Goal: Transaction & Acquisition: Purchase product/service

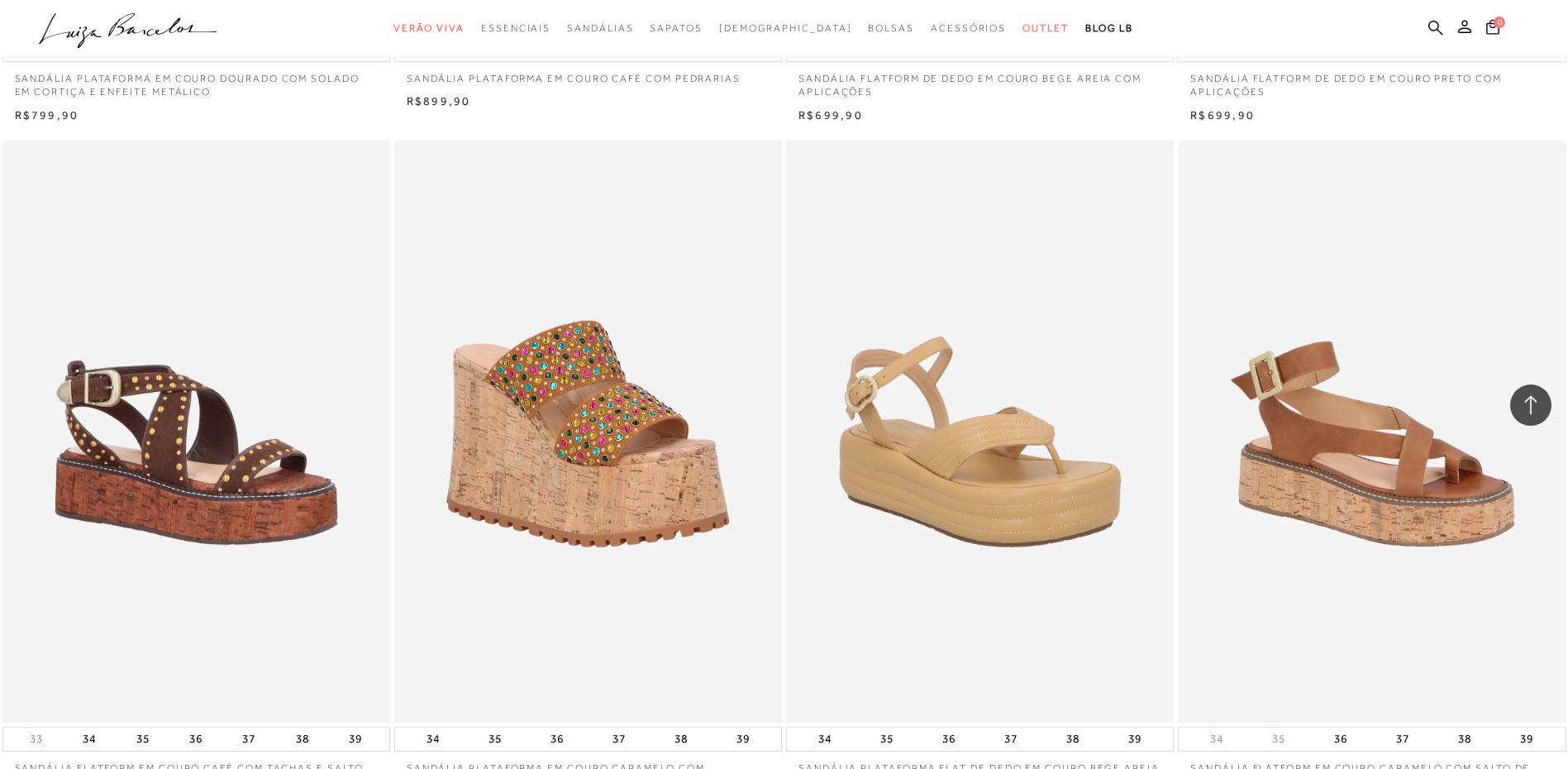
scroll to position [3720, 0]
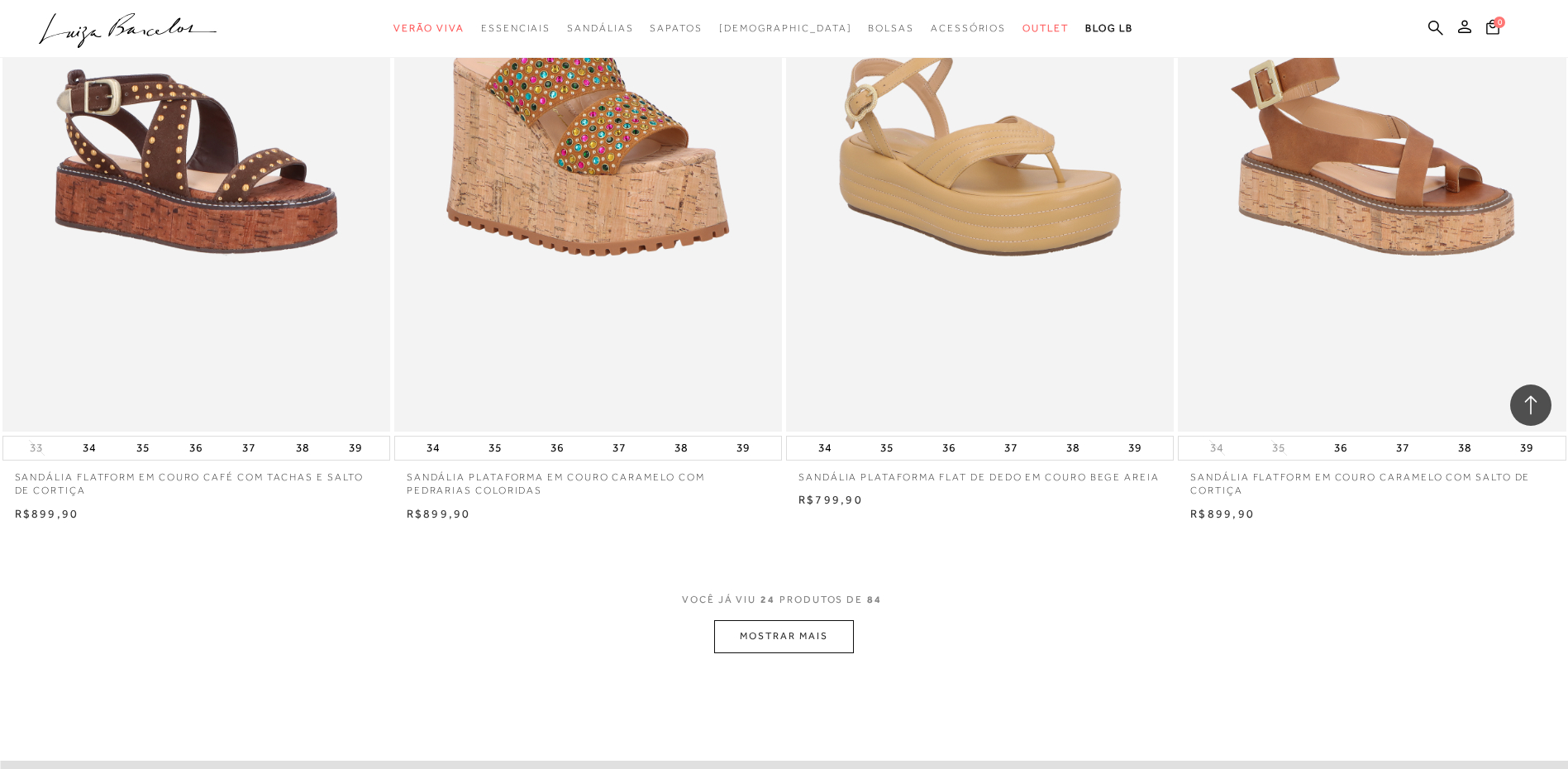
click at [823, 644] on button "MOSTRAR MAIS" at bounding box center [783, 636] width 139 height 32
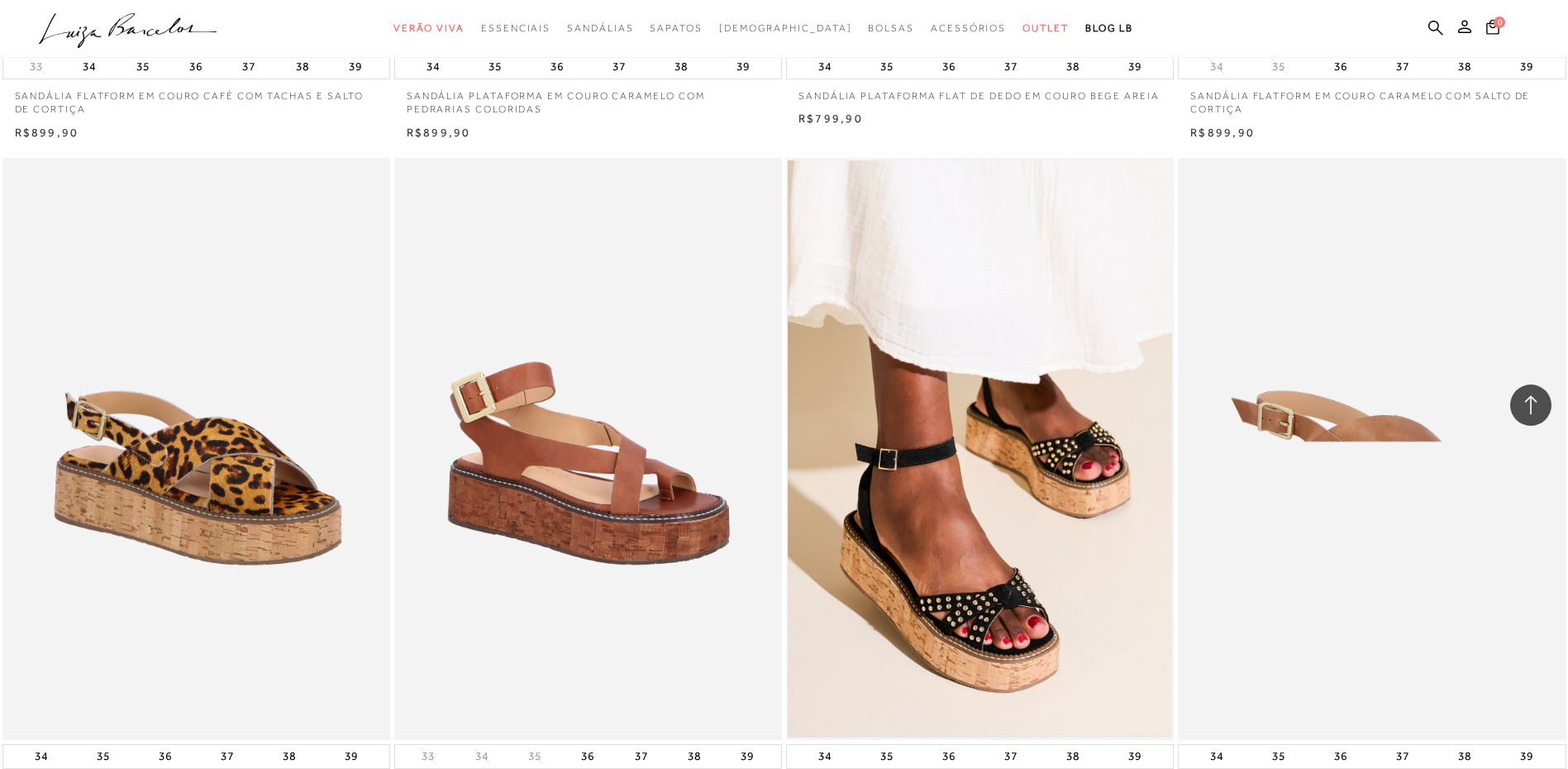
scroll to position [4133, 0]
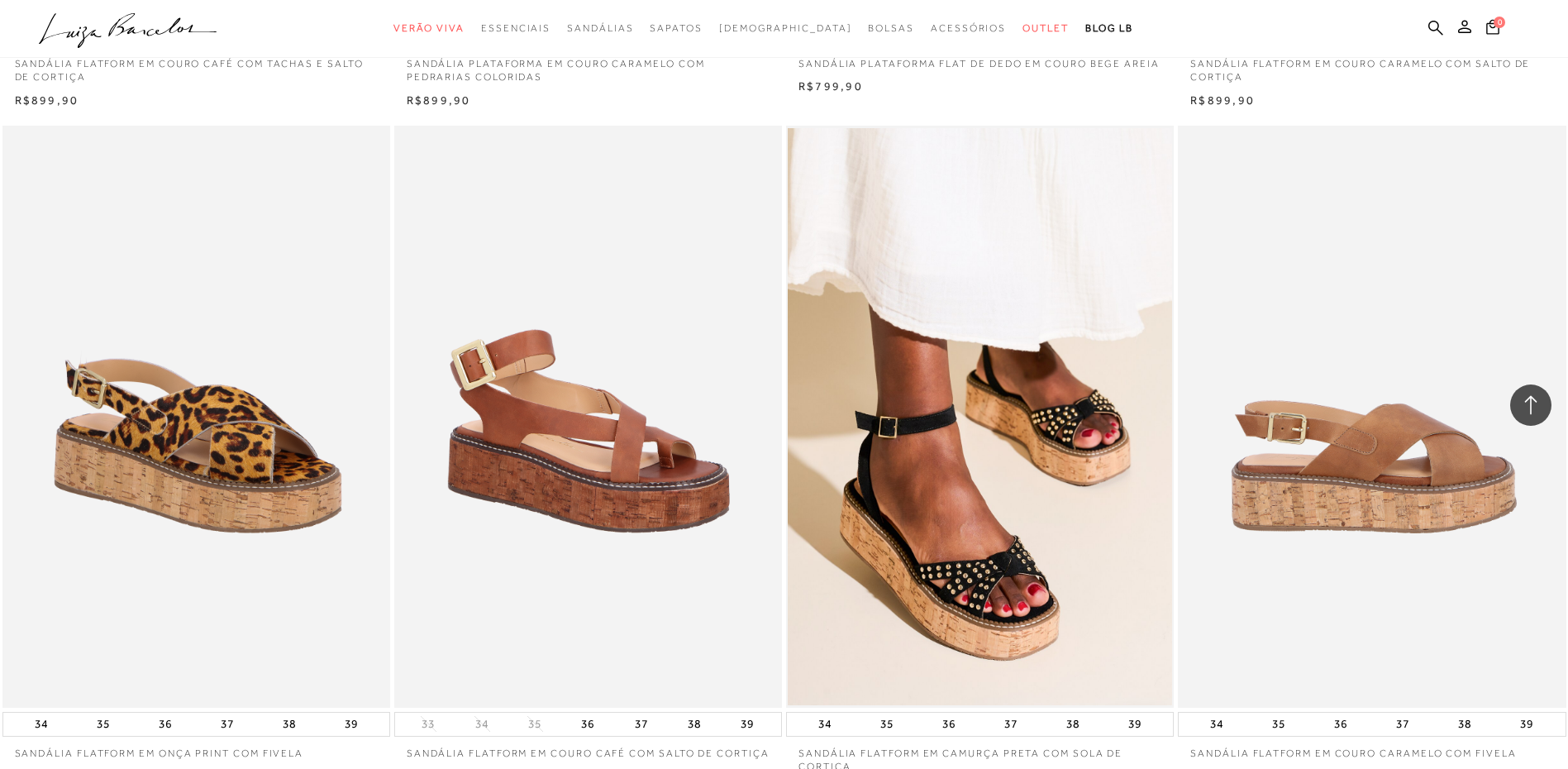
click at [1452, 553] on img at bounding box center [1372, 416] width 386 height 582
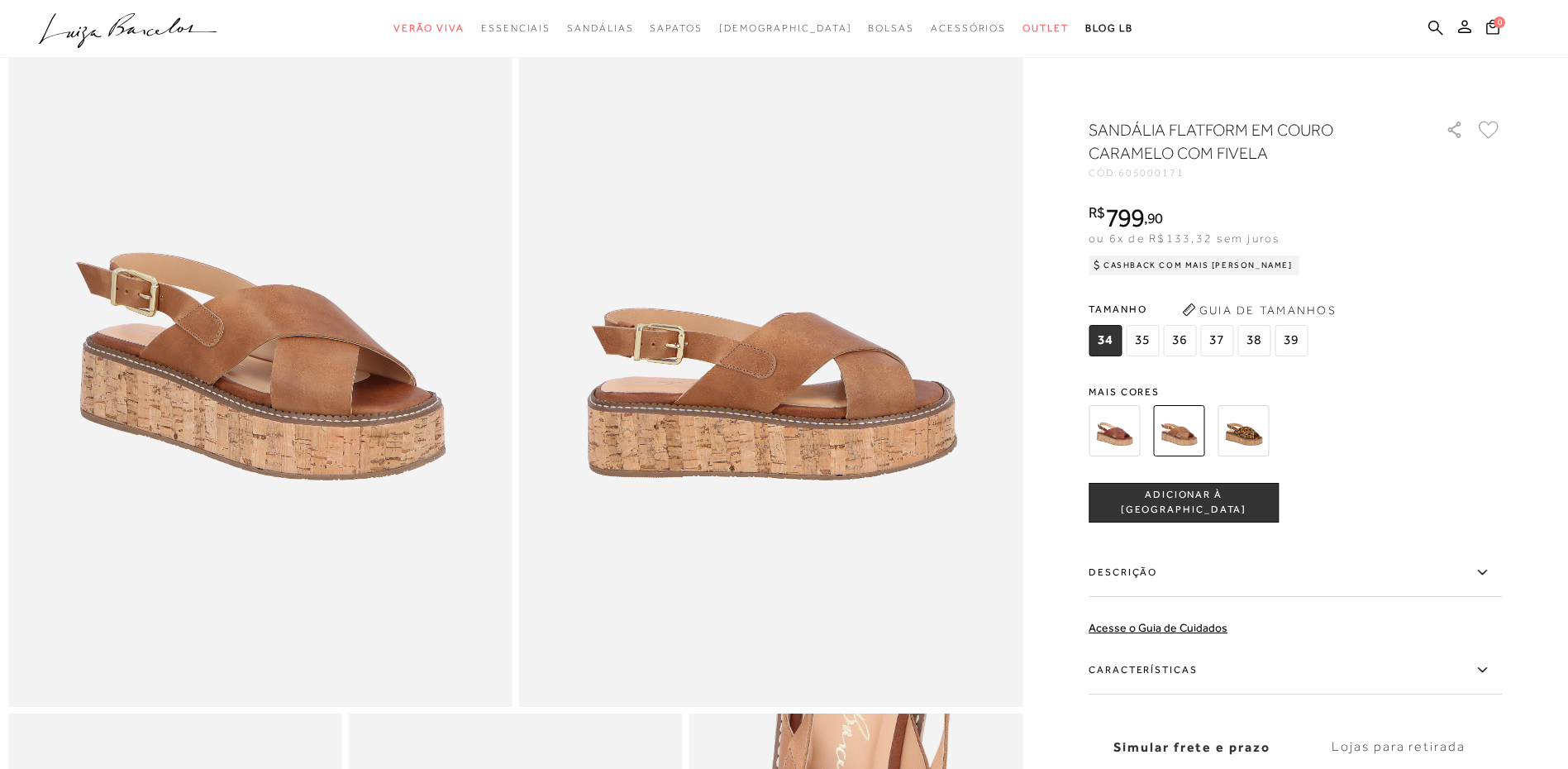
scroll to position [165, 0]
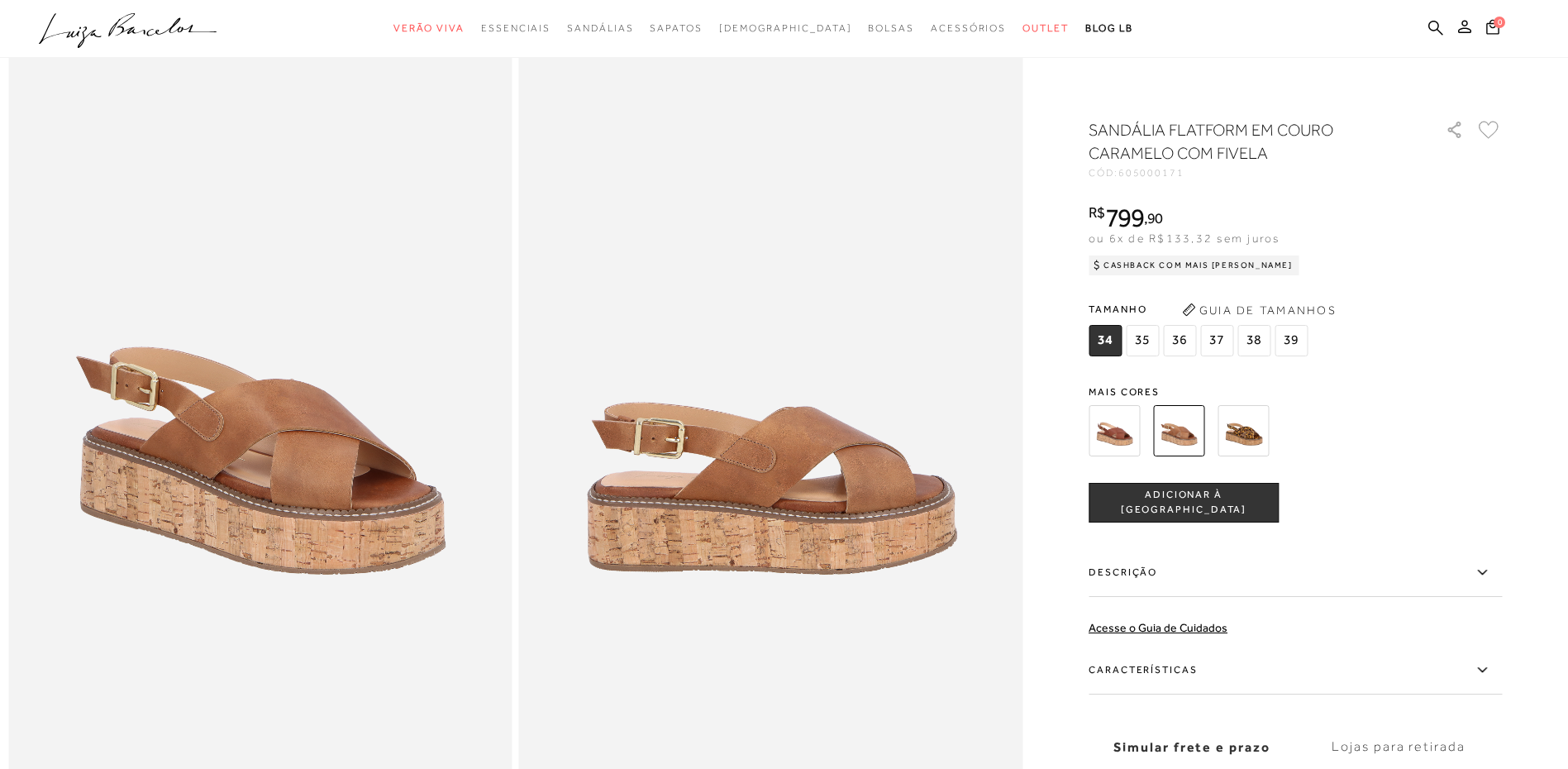
scroll to position [0, 0]
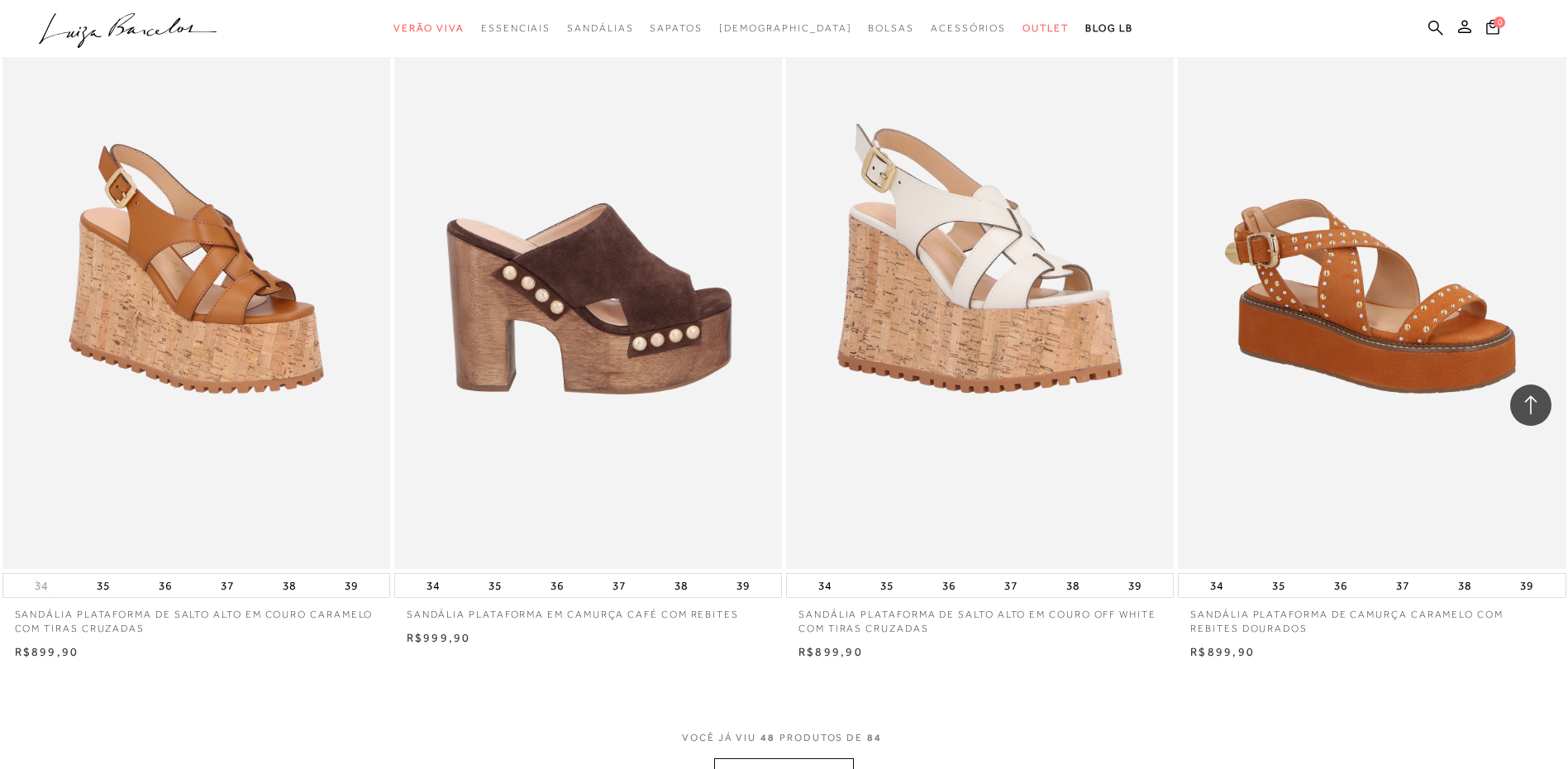
scroll to position [8118, 0]
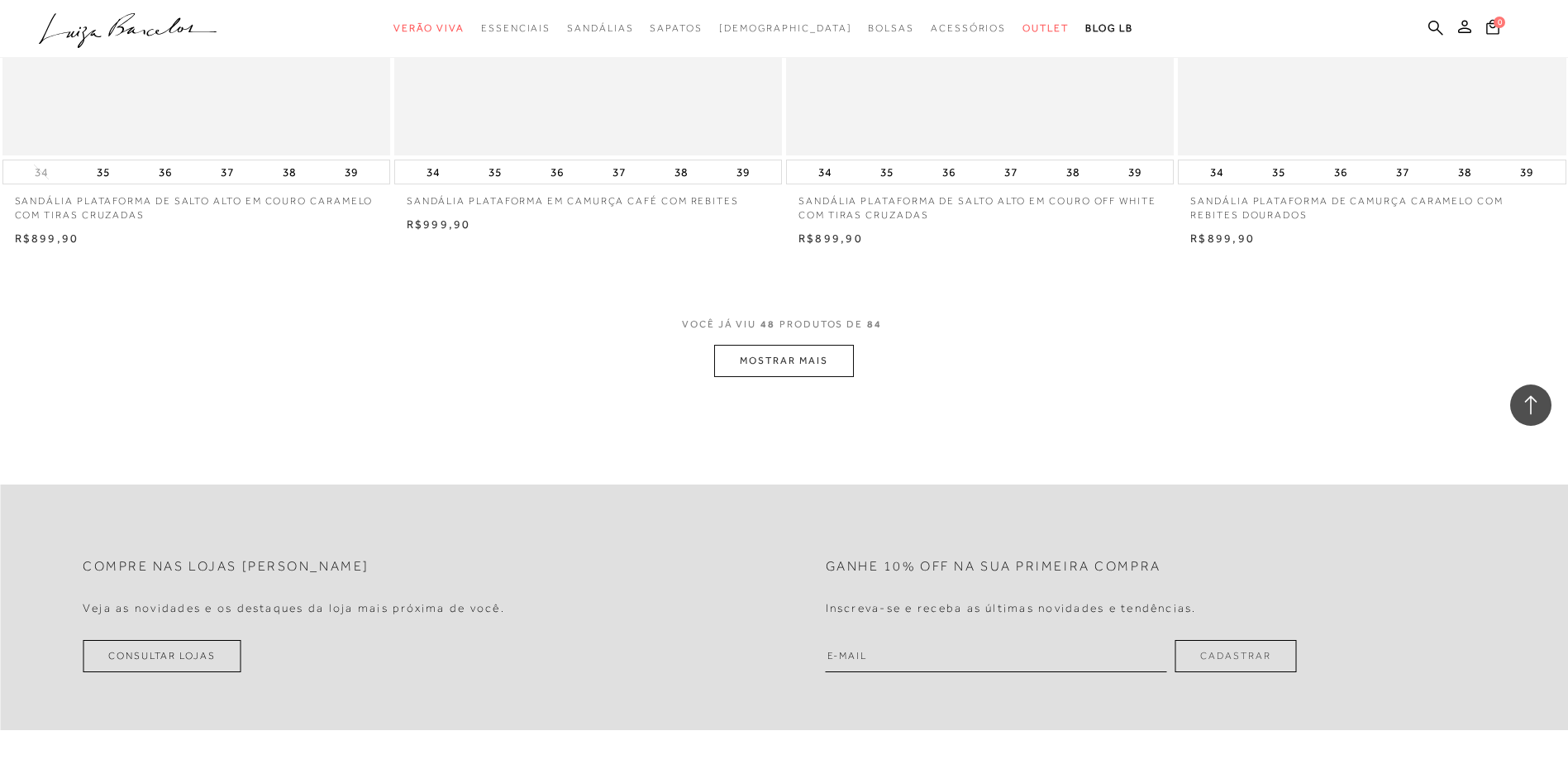
click at [774, 351] on button "MOSTRAR MAIS" at bounding box center [783, 361] width 139 height 32
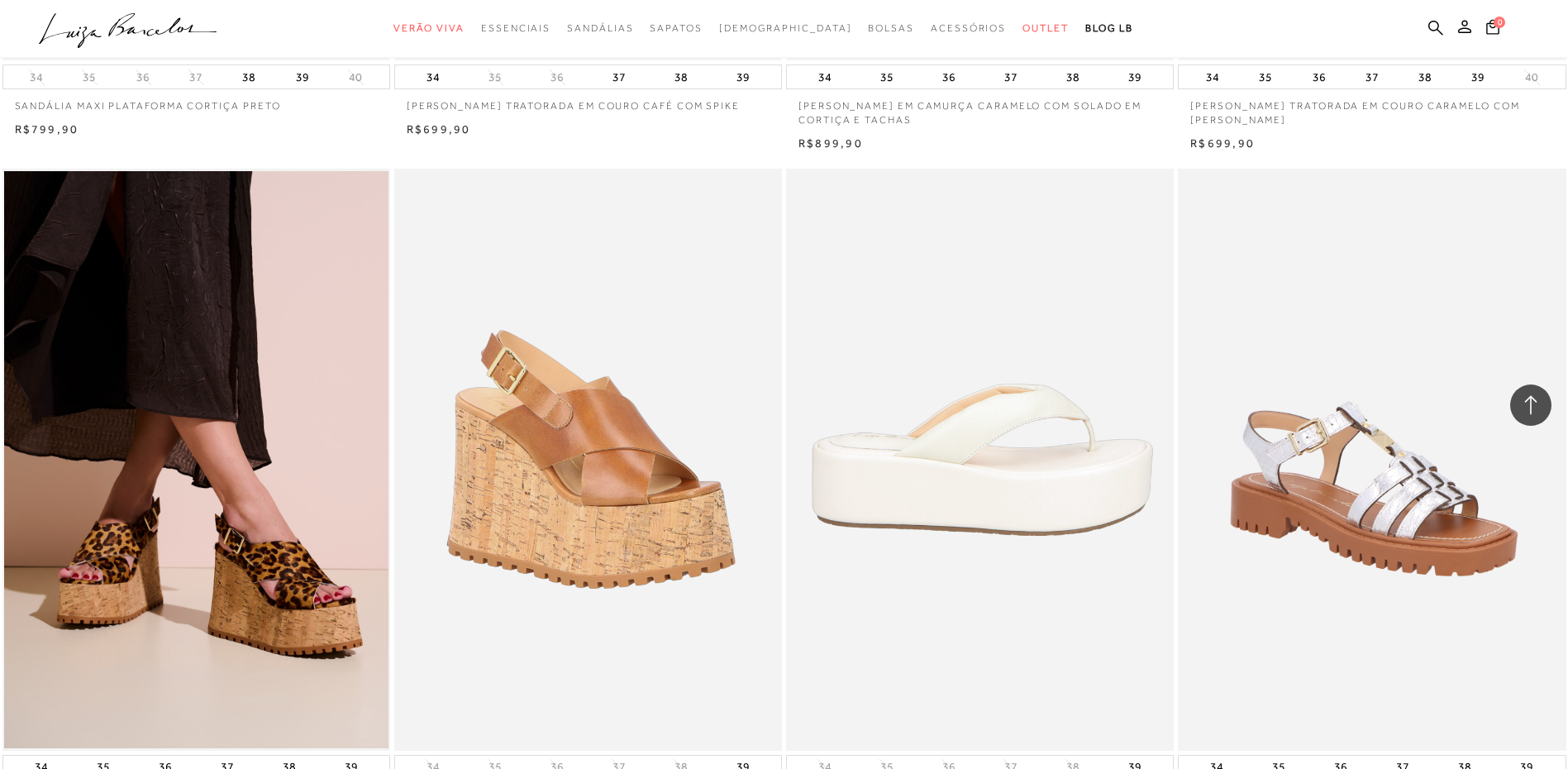
scroll to position [11920, 0]
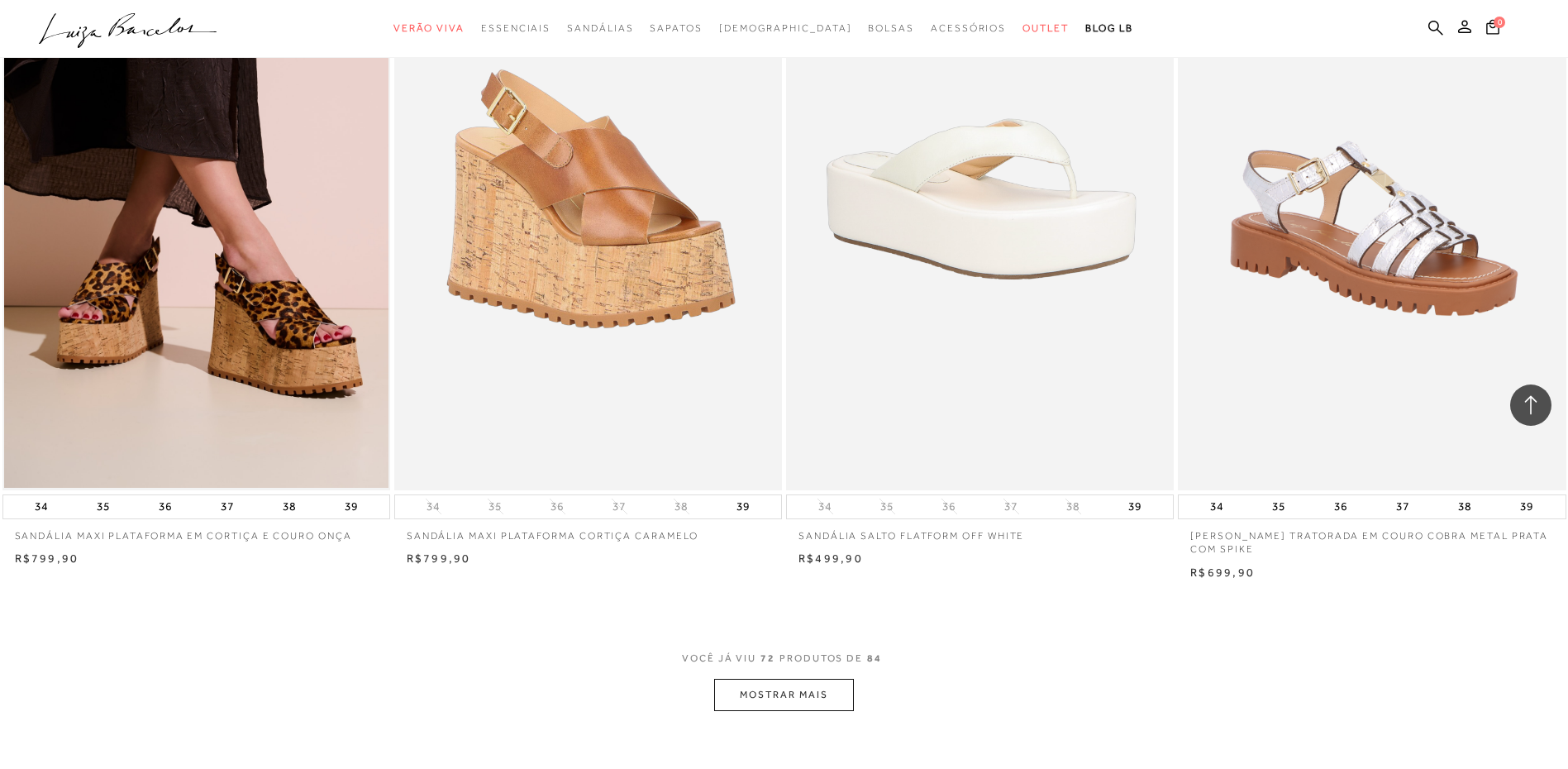
click at [792, 684] on button "MOSTRAR MAIS" at bounding box center [783, 695] width 139 height 32
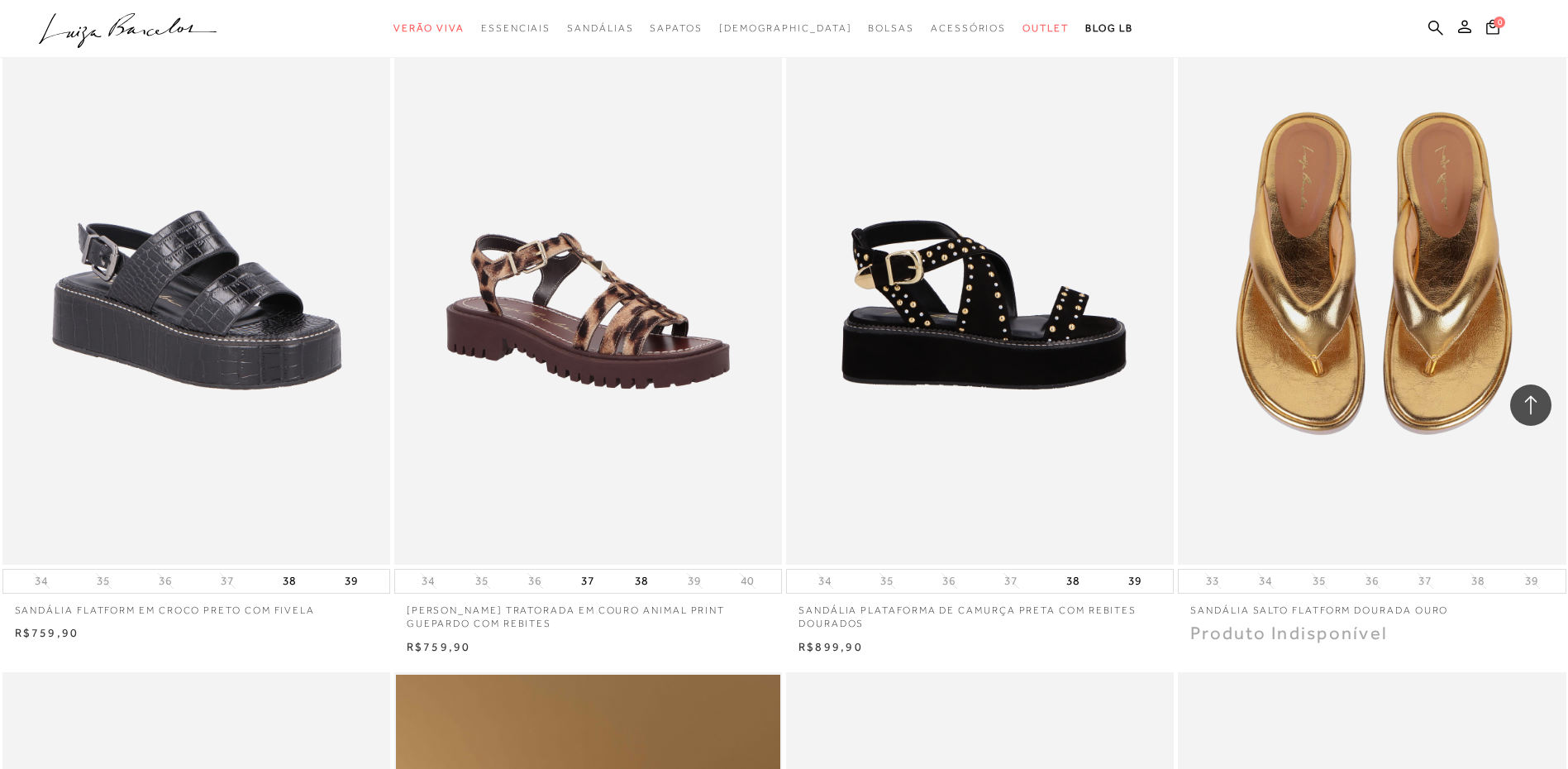
scroll to position [12562, 0]
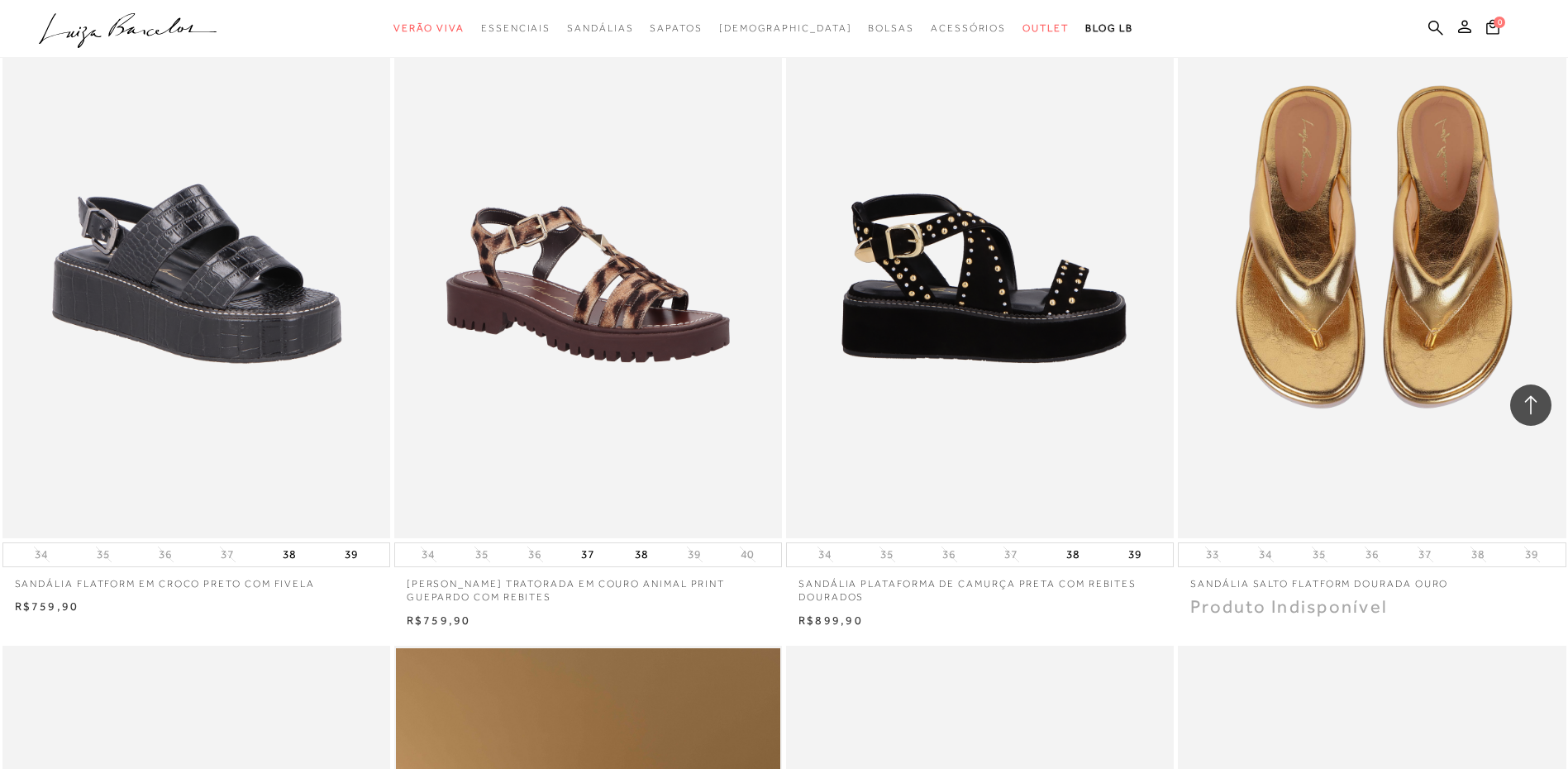
click at [986, 331] on img at bounding box center [980, 246] width 386 height 582
